Goal: Find specific page/section: Find specific page/section

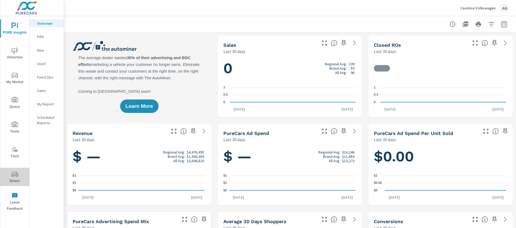
click at [11, 176] on span "Driver" at bounding box center [15, 177] width 26 height 13
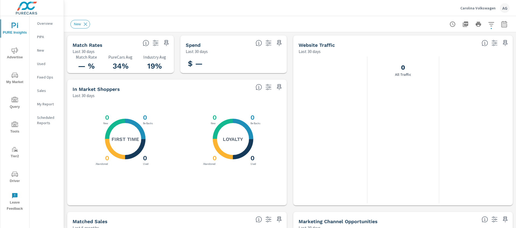
scroll to position [0, 0]
